Goal: Information Seeking & Learning: Learn about a topic

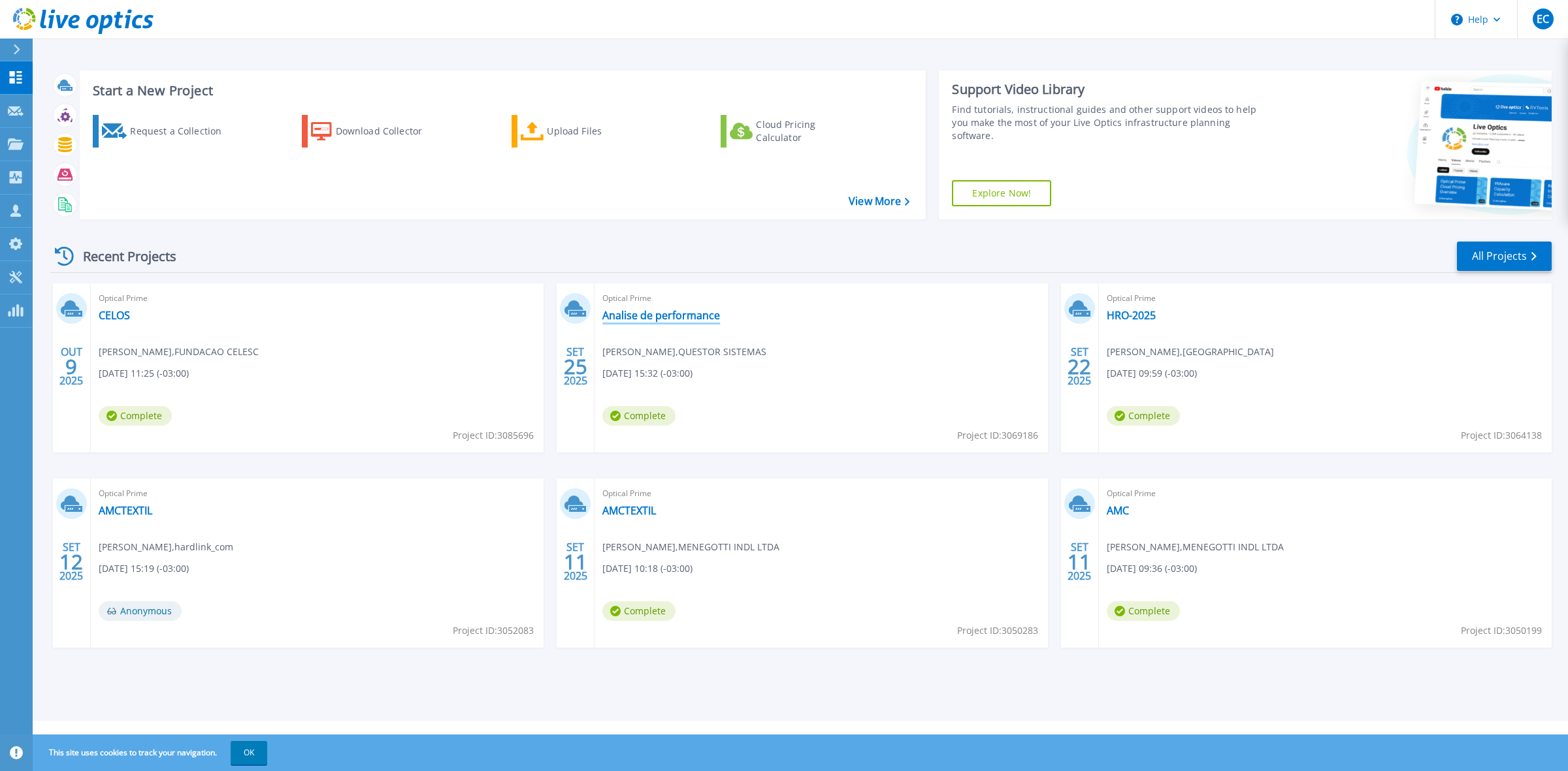
click at [657, 312] on link "Analise de performance" at bounding box center [661, 315] width 118 height 13
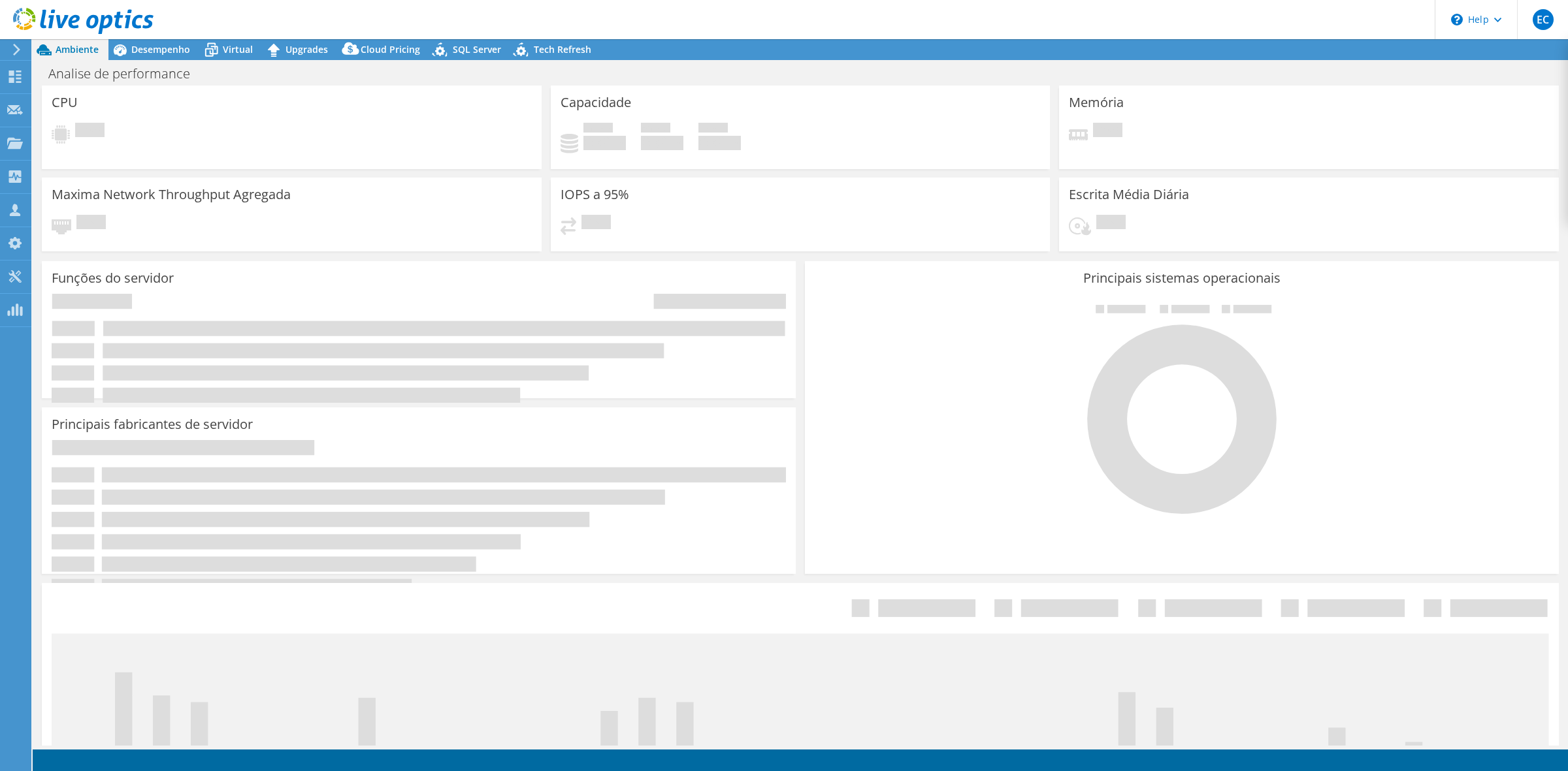
select select "USD"
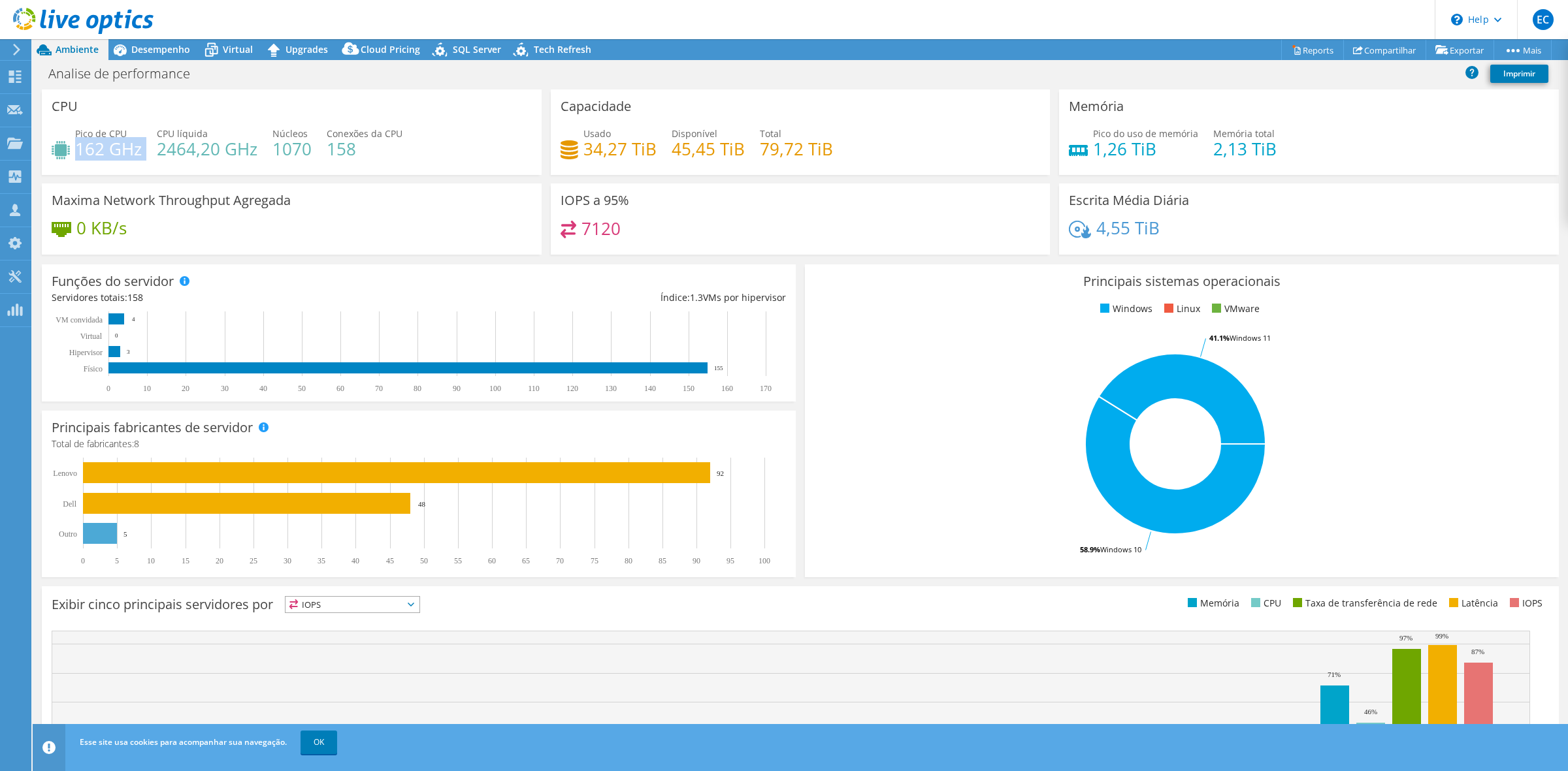
drag, startPoint x: 148, startPoint y: 144, endPoint x: 79, endPoint y: 149, distance: 69.2
click at [79, 149] on div "Pico de CPU 162 GHz CPU líquida 2464,20 GHz Núcleos 1070 Conexões da CPU 158" at bounding box center [292, 148] width 481 height 42
drag, startPoint x: 1147, startPoint y: 153, endPoint x: 1087, endPoint y: 153, distance: 60.0
click at [1093, 153] on h4 "1,26 TiB" at bounding box center [1145, 148] width 105 height 14
drag, startPoint x: 137, startPoint y: 152, endPoint x: 79, endPoint y: 152, distance: 58.0
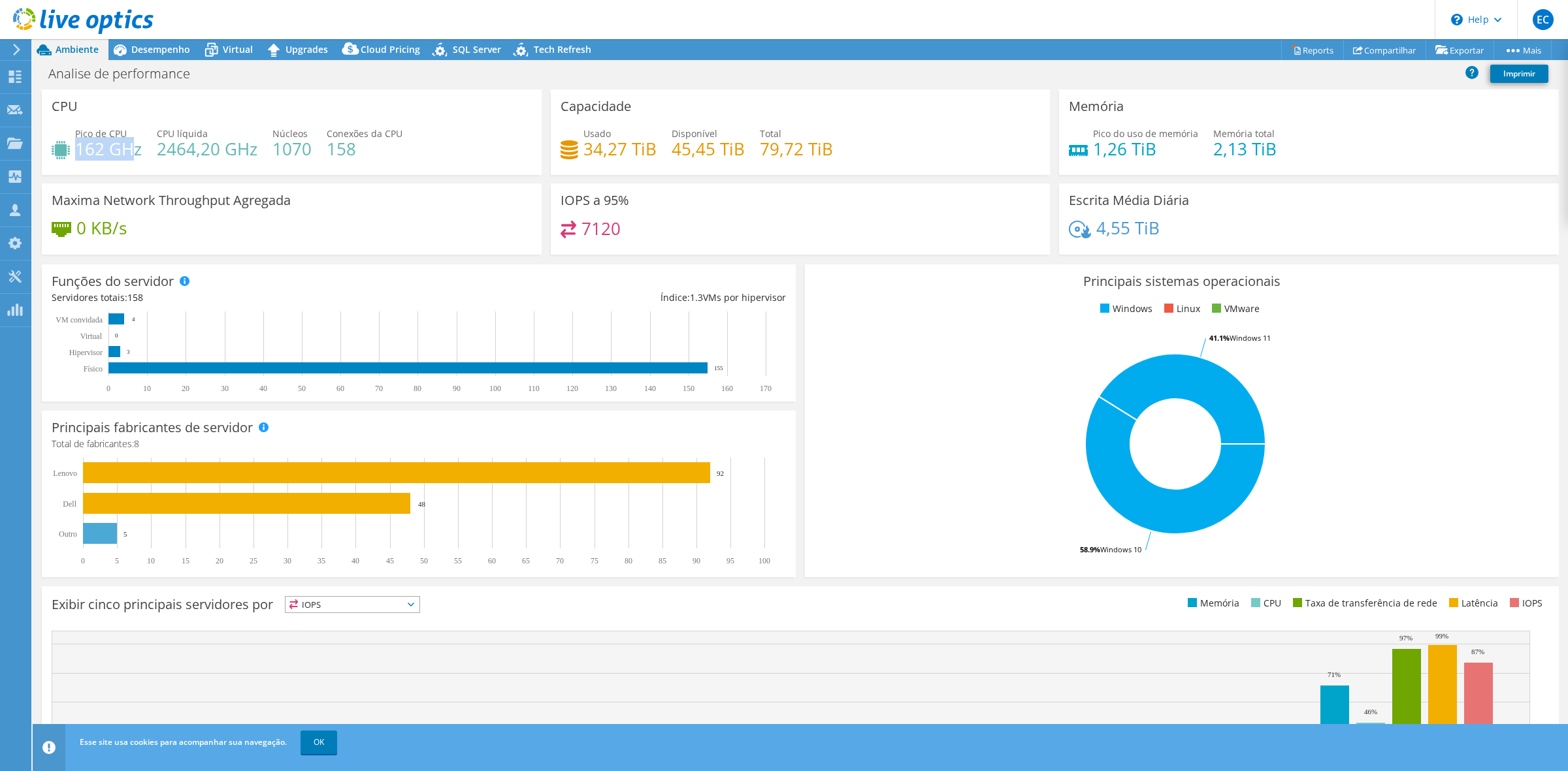
click at [79, 152] on h4 "162 GHz" at bounding box center [109, 148] width 67 height 14
click at [92, 156] on h4 "162 GHz" at bounding box center [109, 148] width 67 height 14
drag, startPoint x: 148, startPoint y: 157, endPoint x: 67, endPoint y: 148, distance: 81.5
click at [67, 148] on div "Pico de CPU 162 GHz CPU líquida 2464,20 GHz Núcleos 1070 Conexões da CPU 158" at bounding box center [292, 148] width 481 height 42
click at [144, 52] on span "Desempenho" at bounding box center [160, 49] width 59 height 13
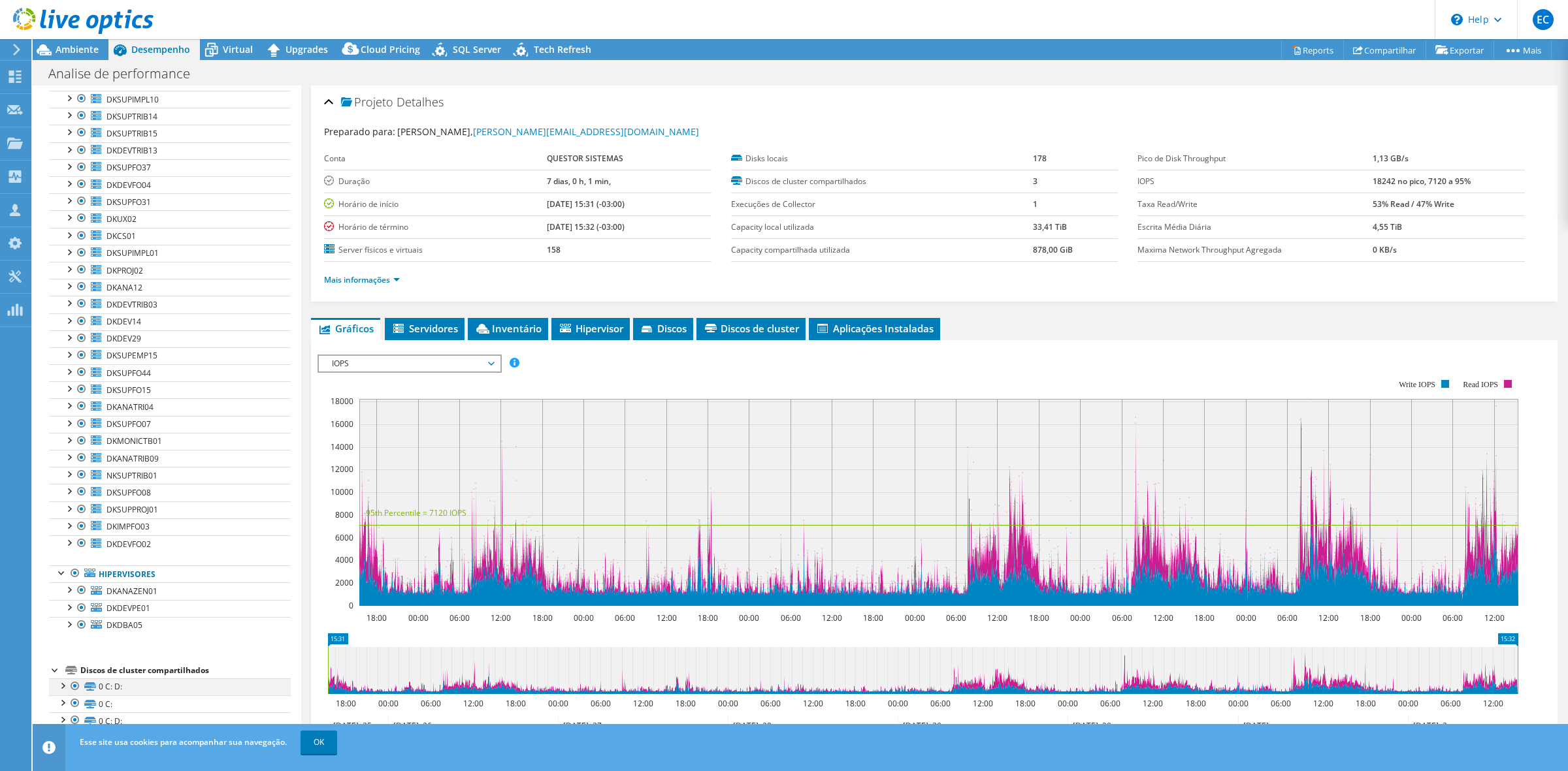
scroll to position [2306, 0]
click at [129, 626] on span "DKDBA05" at bounding box center [124, 626] width 36 height 11
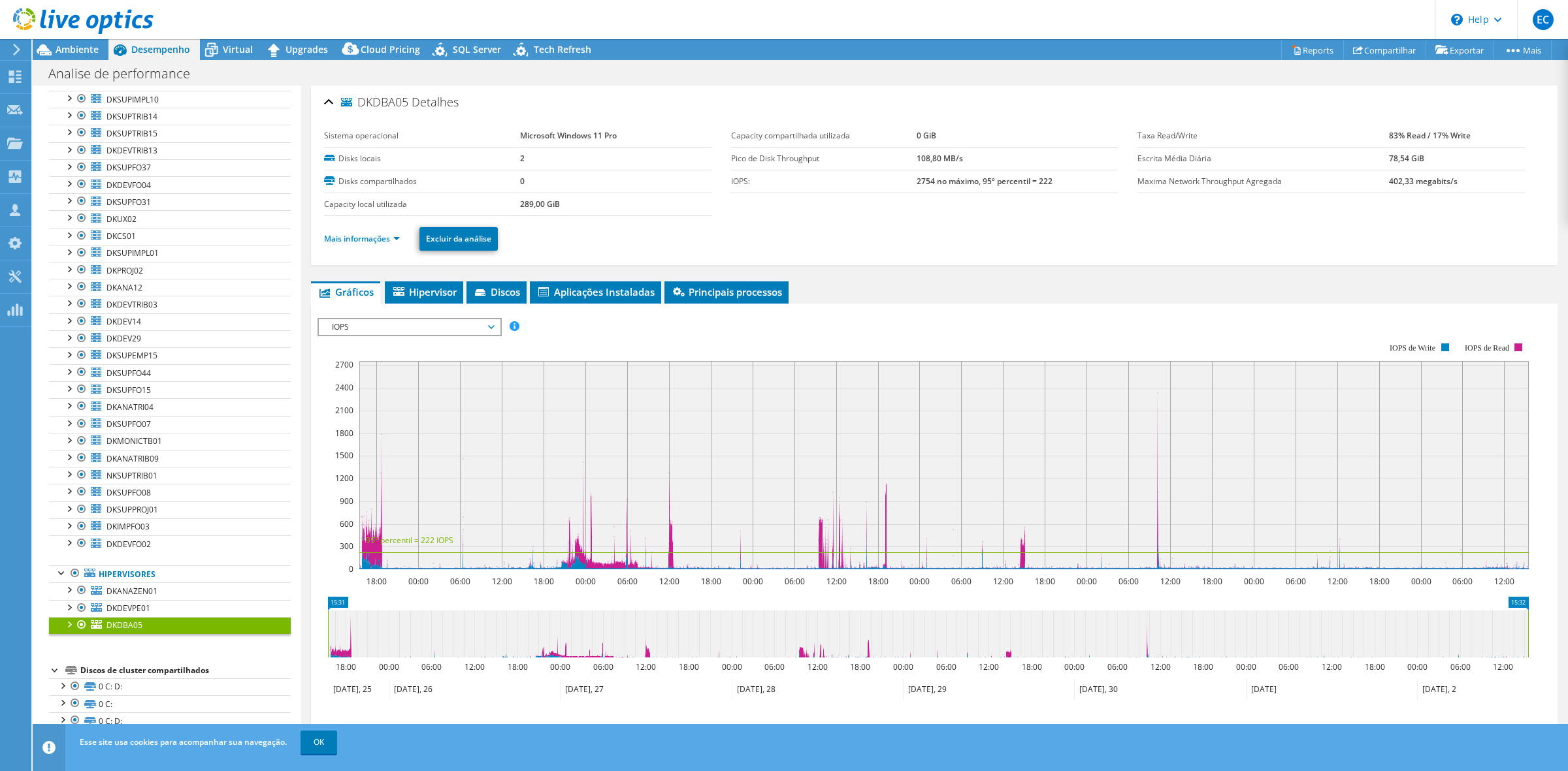
click at [122, 621] on span "DKDBA05" at bounding box center [124, 626] width 36 height 11
click at [368, 239] on link "Mais informações" at bounding box center [361, 239] width 75 height 11
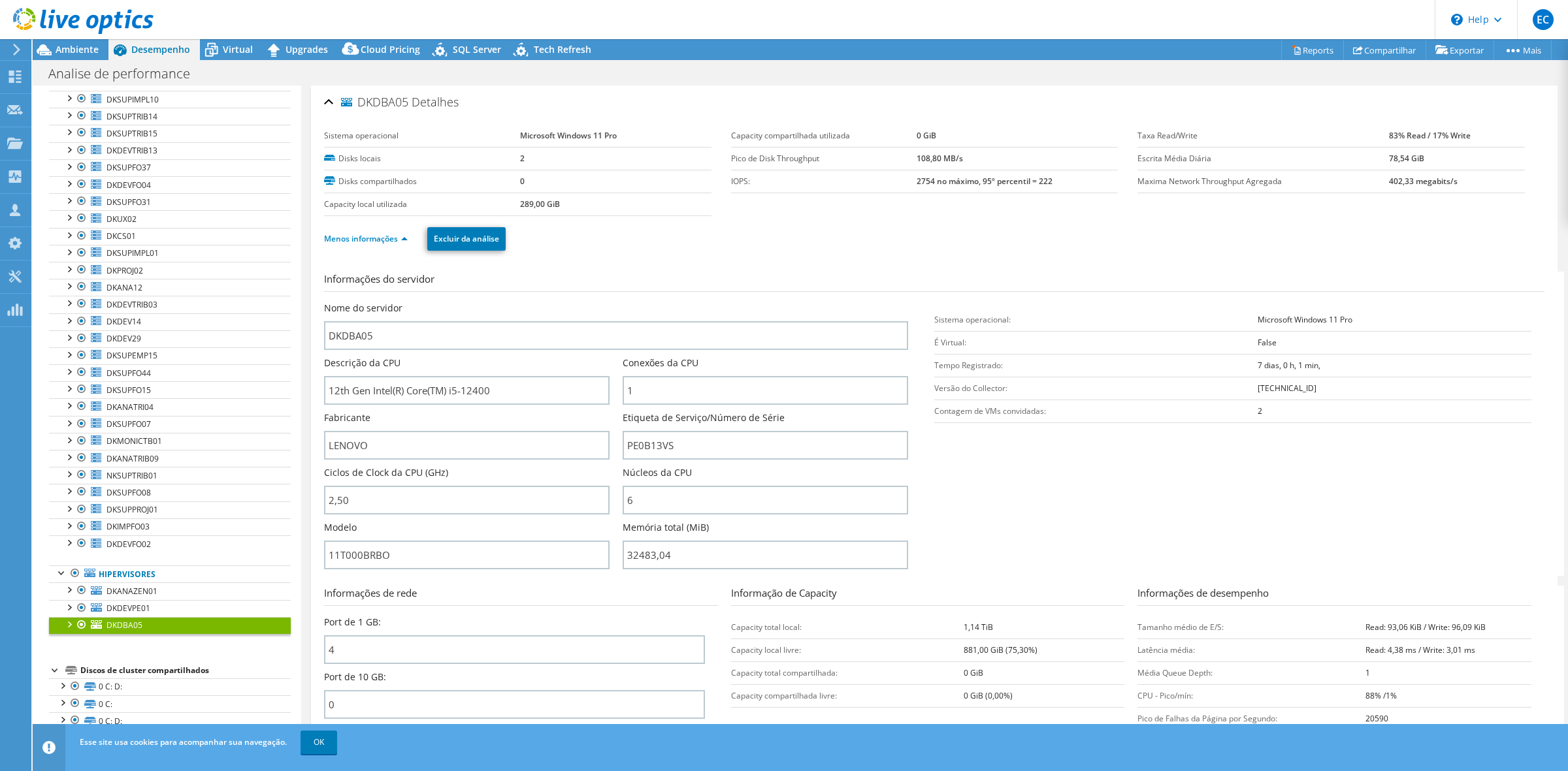
click at [65, 620] on div at bounding box center [68, 623] width 13 height 13
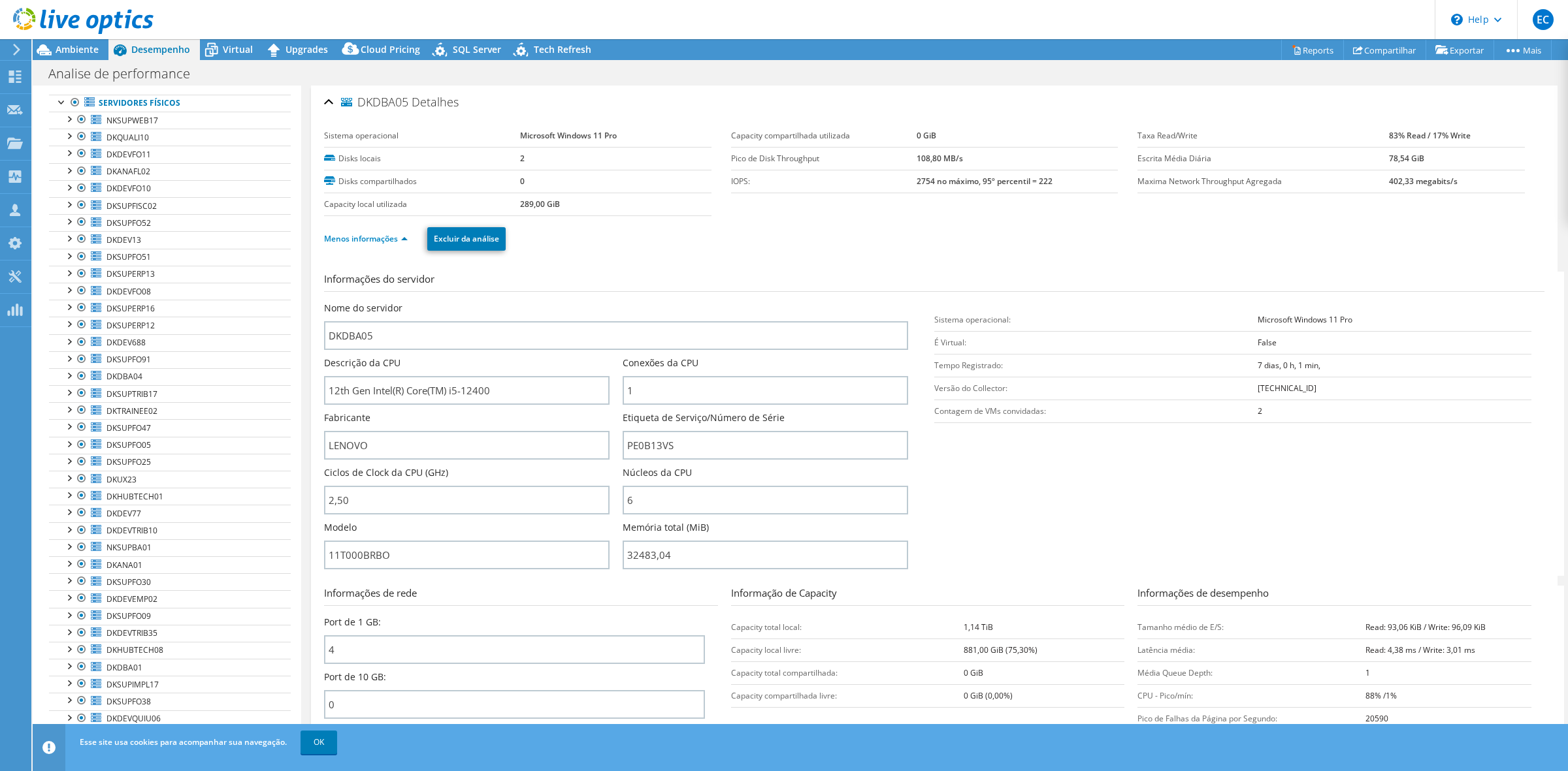
scroll to position [0, 0]
